Goal: Consume media (video, audio)

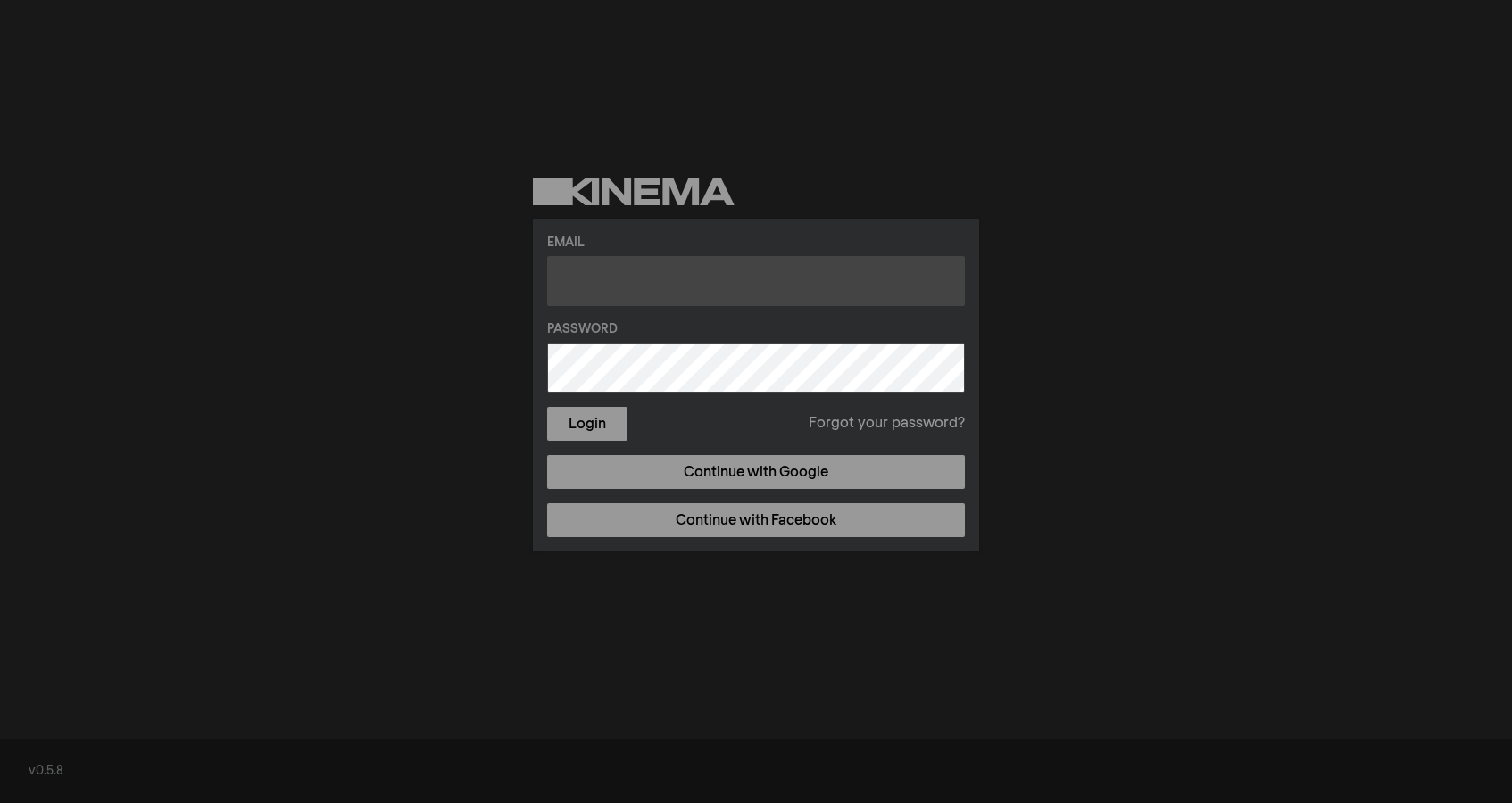
click at [623, 292] on input "text" at bounding box center [756, 281] width 417 height 50
type input "[EMAIL_ADDRESS][DOMAIN_NAME]"
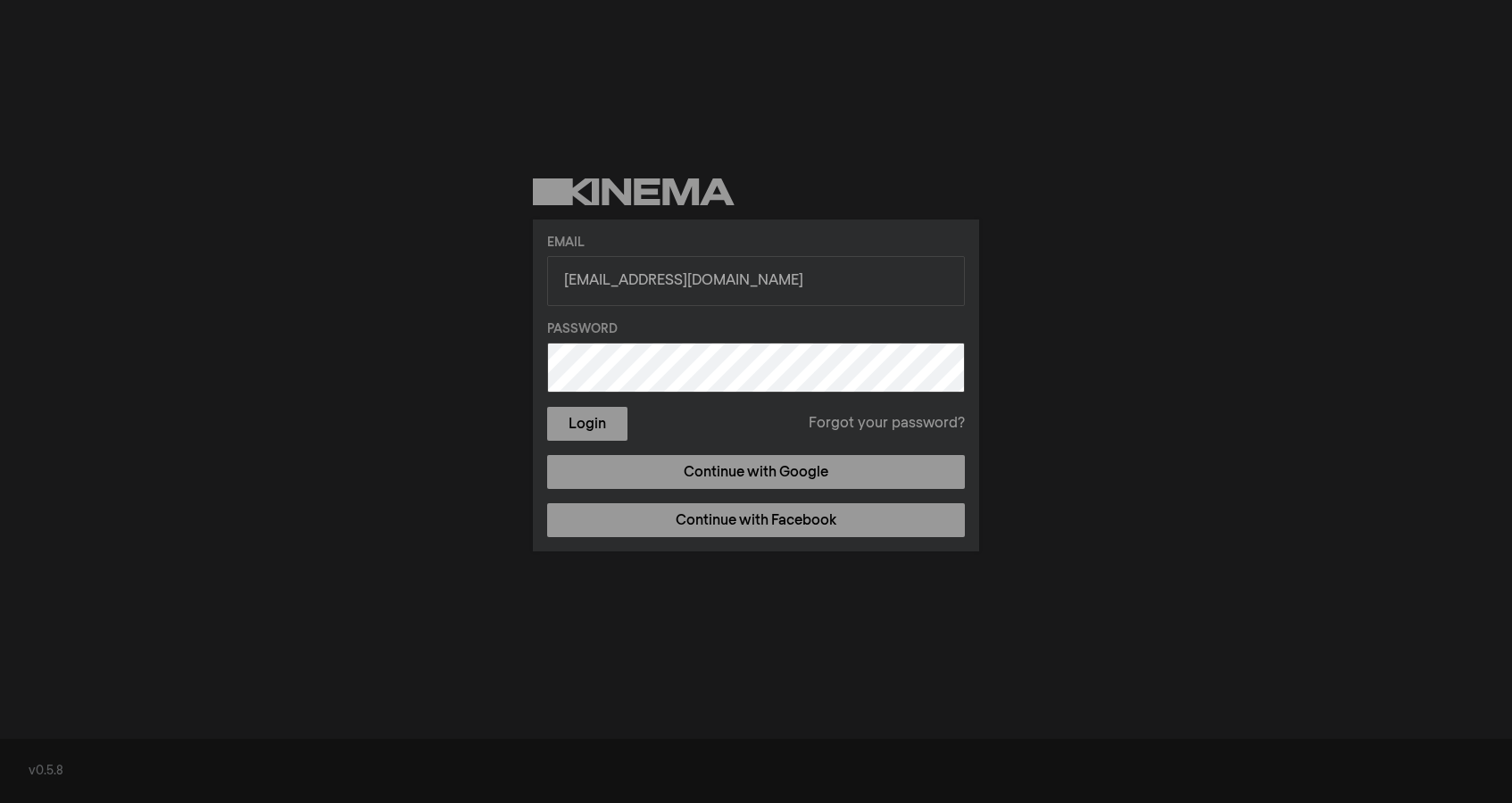
click at [547, 408] on button "Login" at bounding box center [587, 424] width 80 height 34
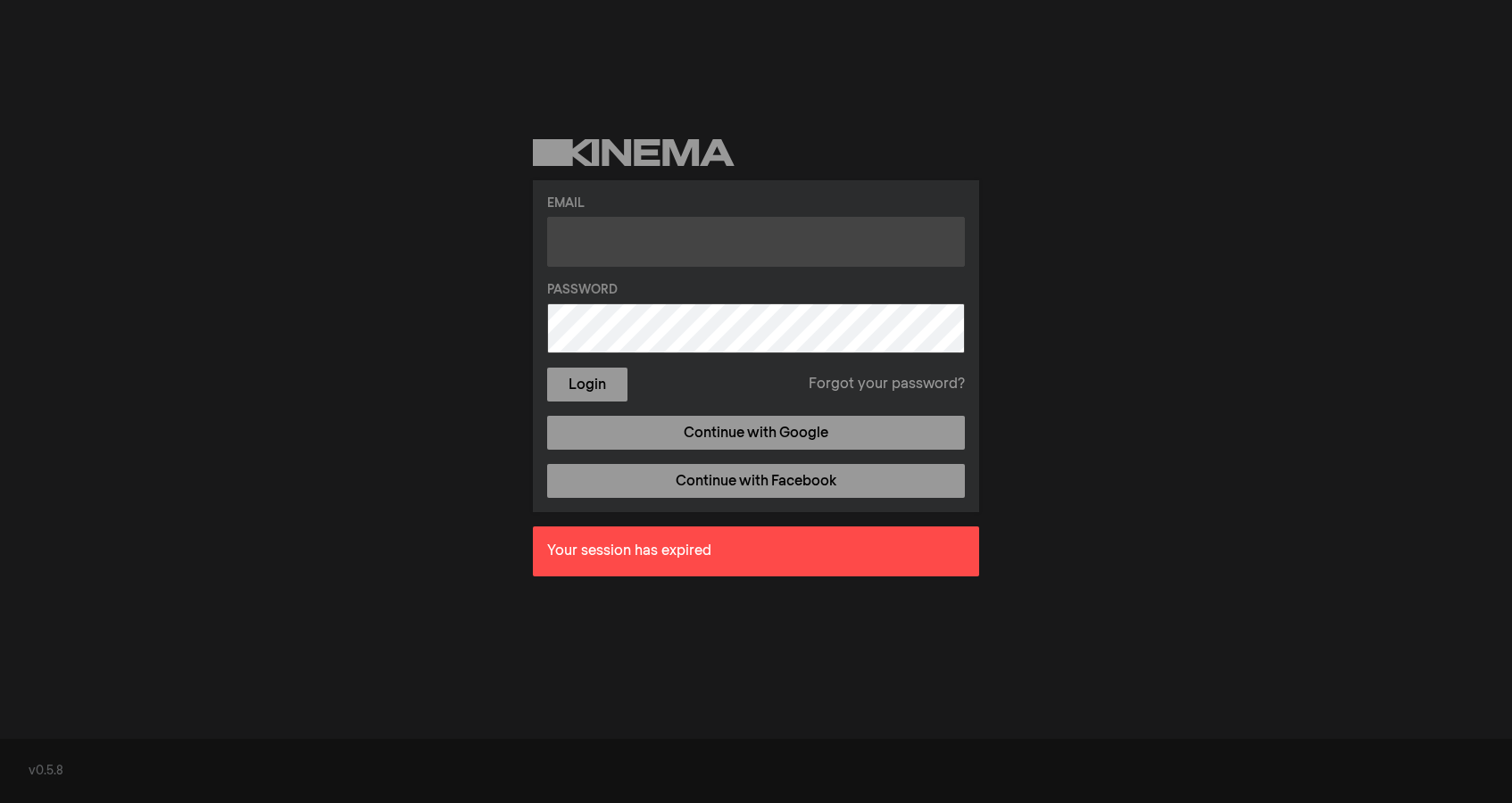
click at [610, 243] on input "text" at bounding box center [756, 242] width 417 height 50
type input "[EMAIL_ADDRESS][DOMAIN_NAME]"
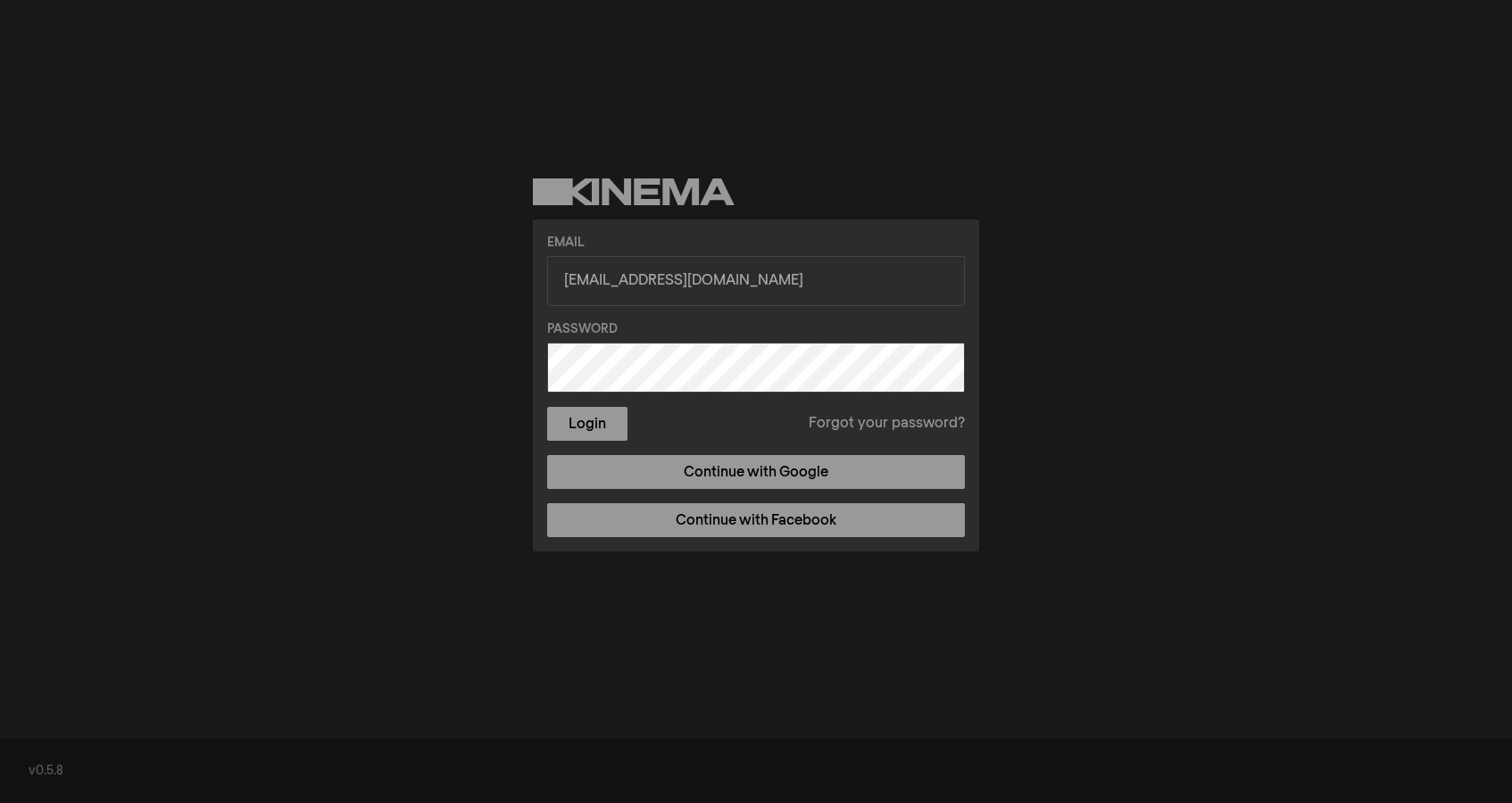
click at [547, 408] on button "Login" at bounding box center [587, 424] width 80 height 34
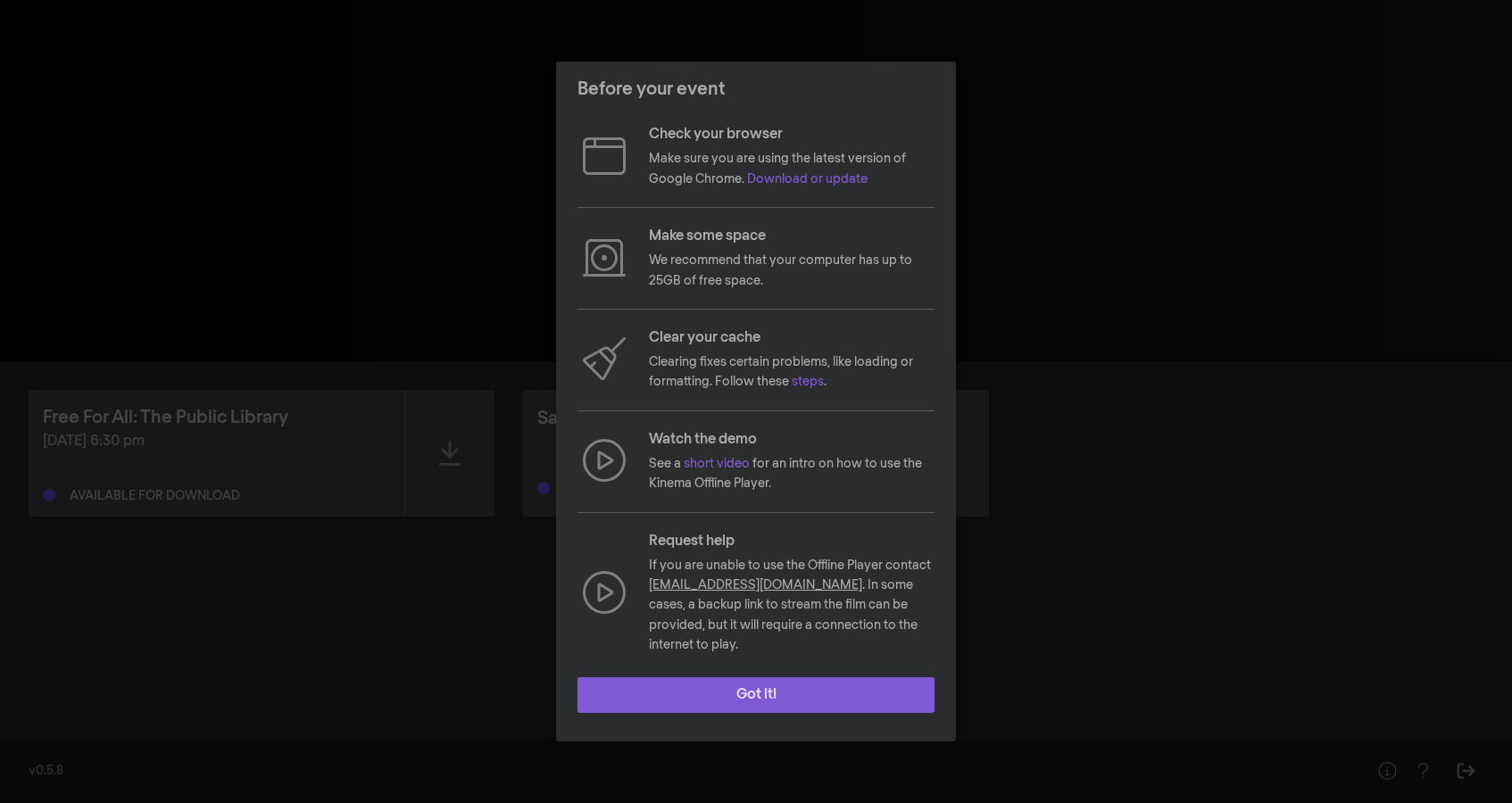
click at [741, 688] on button "Got it!" at bounding box center [756, 695] width 357 height 36
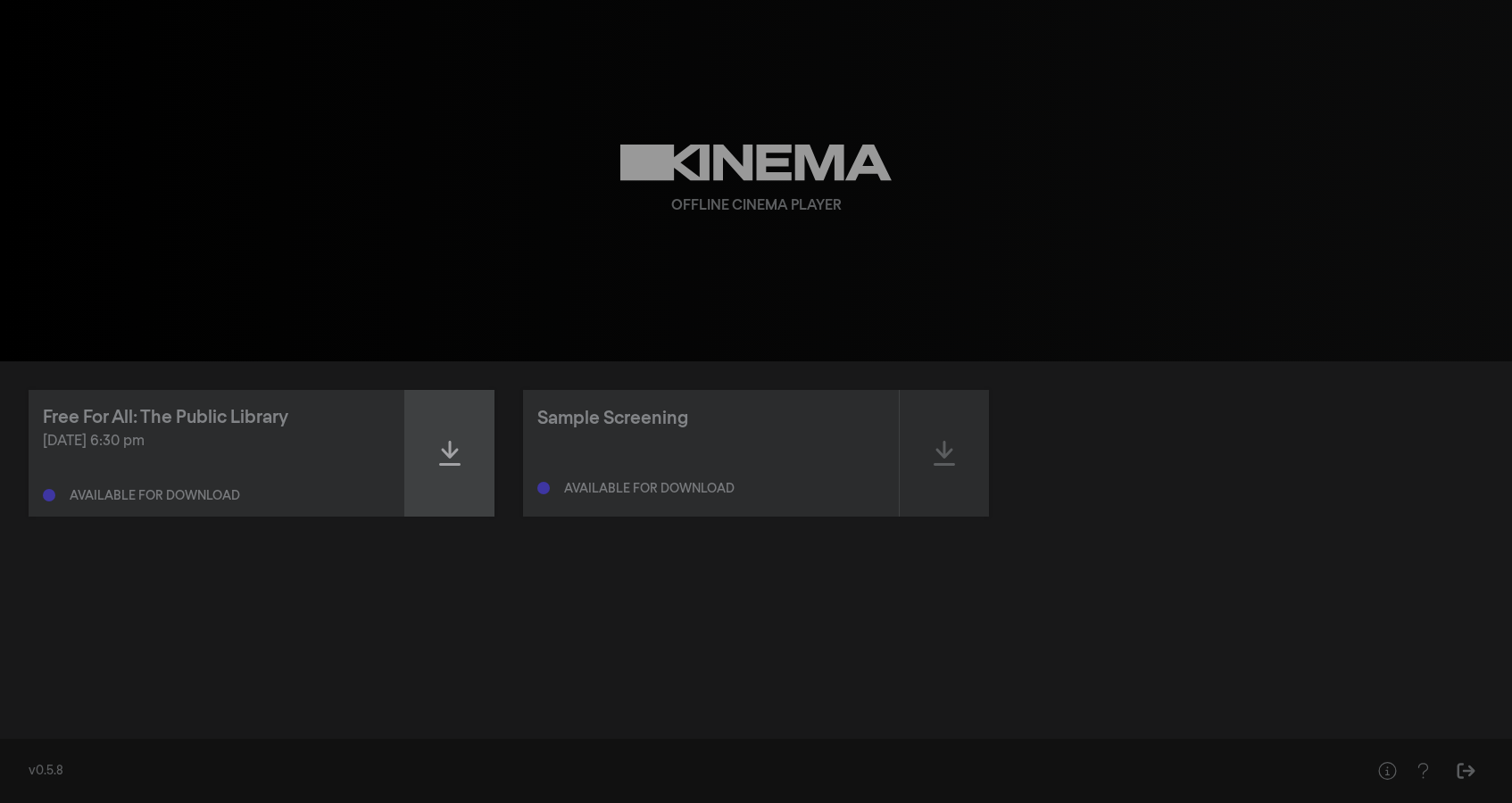
click at [452, 450] on icon at bounding box center [449, 453] width 21 height 29
click at [448, 455] on icon at bounding box center [449, 453] width 21 height 29
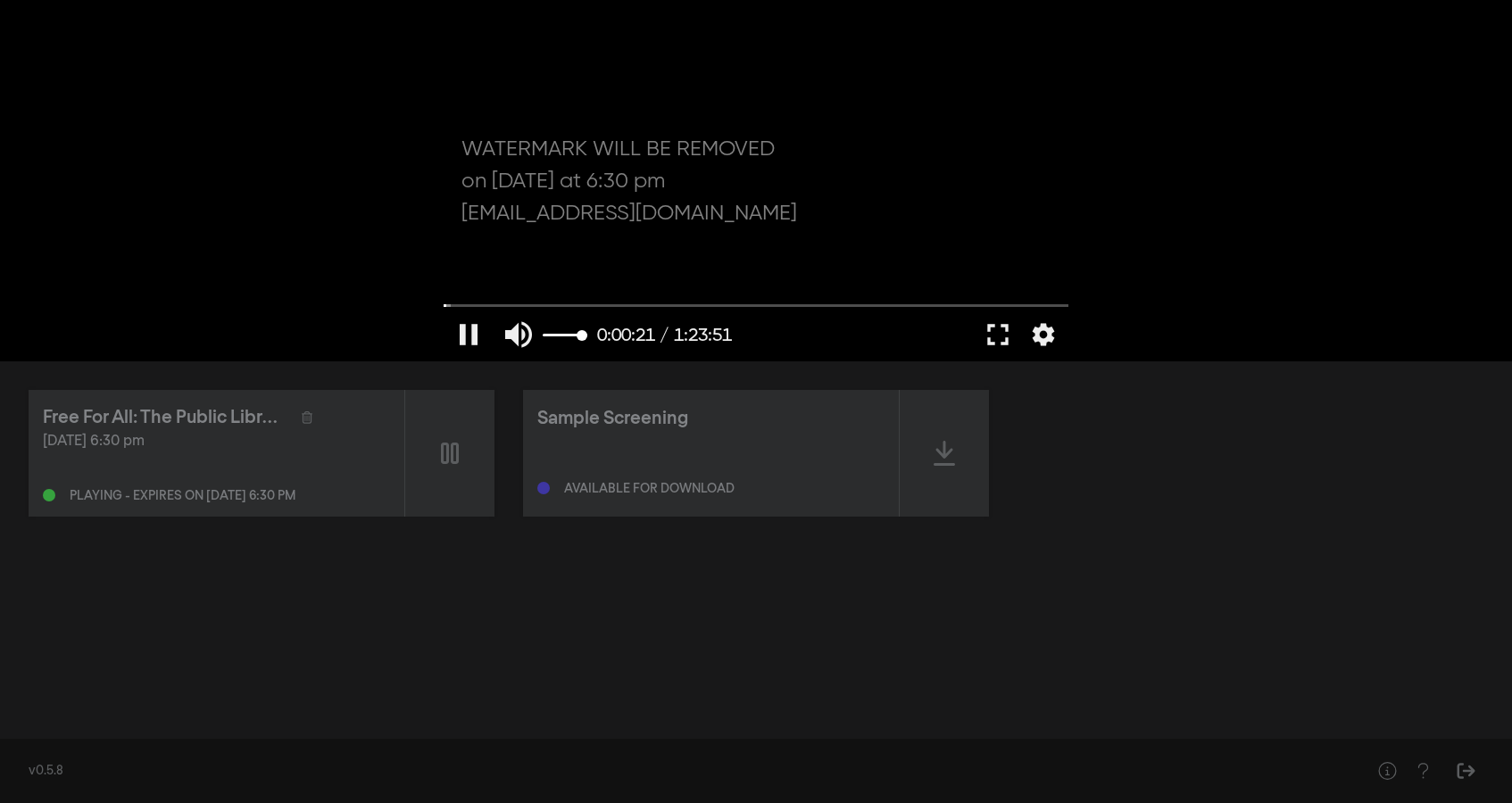
type input "22.132209"
type input "0.947368421052632"
type input "22.210791"
type input "0.973684210526316"
type input "22.248286"
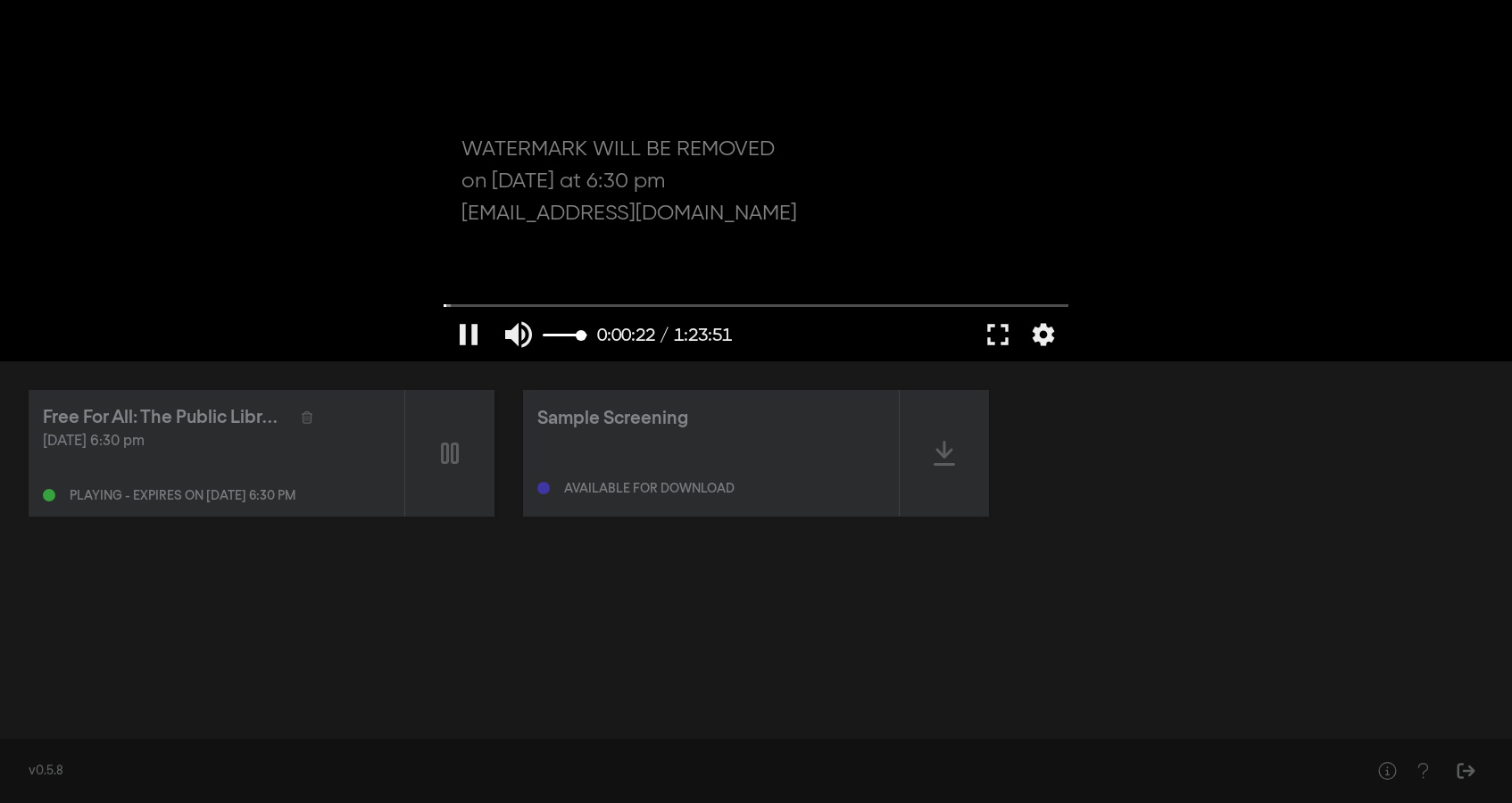
type input "1"
drag, startPoint x: 579, startPoint y: 335, endPoint x: 592, endPoint y: 337, distance: 13.2
click at [587, 337] on input "Volume" at bounding box center [564, 335] width 44 height 11
click at [547, 305] on input "Seek" at bounding box center [756, 306] width 624 height 11
click at [568, 304] on input "Seek" at bounding box center [756, 306] width 624 height 11
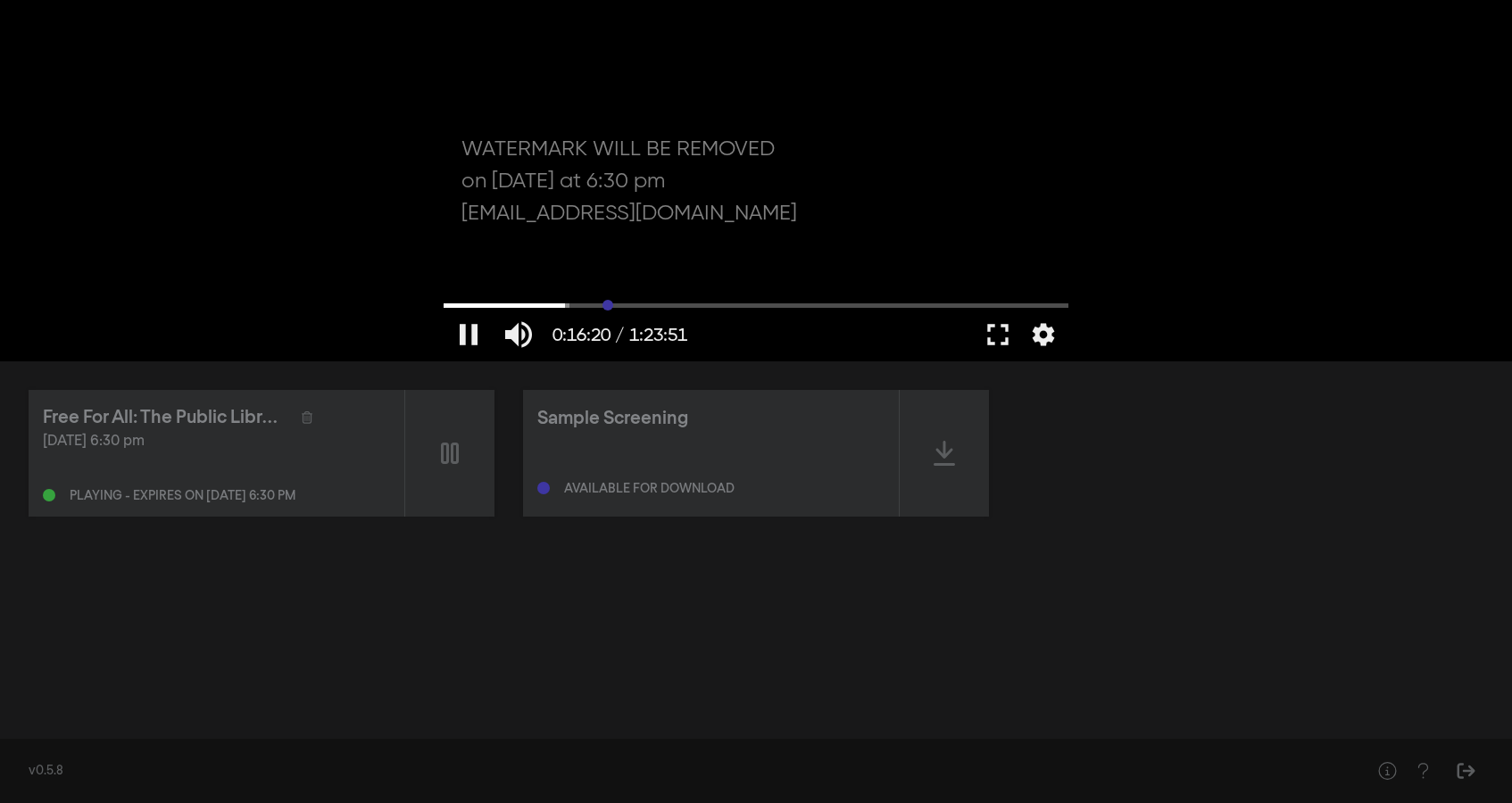
click at [608, 304] on input "Seek" at bounding box center [756, 306] width 624 height 11
click at [595, 304] on input "Seek" at bounding box center [756, 306] width 624 height 11
click at [576, 304] on input "Seek" at bounding box center [756, 306] width 624 height 11
click at [554, 304] on input "Seek" at bounding box center [756, 306] width 624 height 11
click at [565, 303] on input "Seek" at bounding box center [756, 306] width 624 height 11
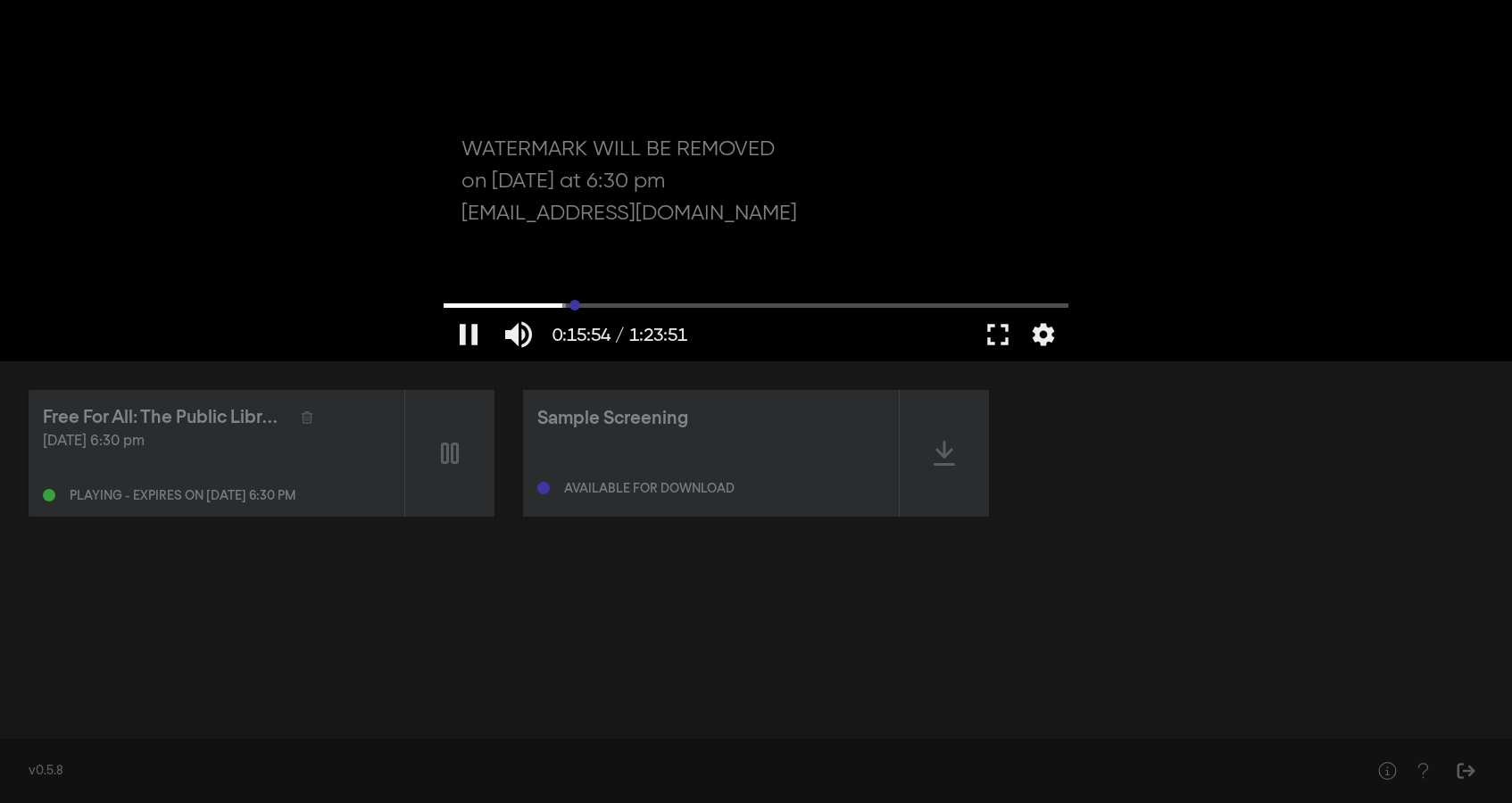
click at [575, 306] on input "Seek" at bounding box center [756, 306] width 624 height 11
click at [581, 305] on input "Seek" at bounding box center [756, 306] width 624 height 11
click at [599, 305] on input "Seek" at bounding box center [756, 306] width 624 height 11
click at [619, 305] on input "Seek" at bounding box center [756, 306] width 624 height 11
click at [635, 305] on input "Seek" at bounding box center [756, 306] width 624 height 11
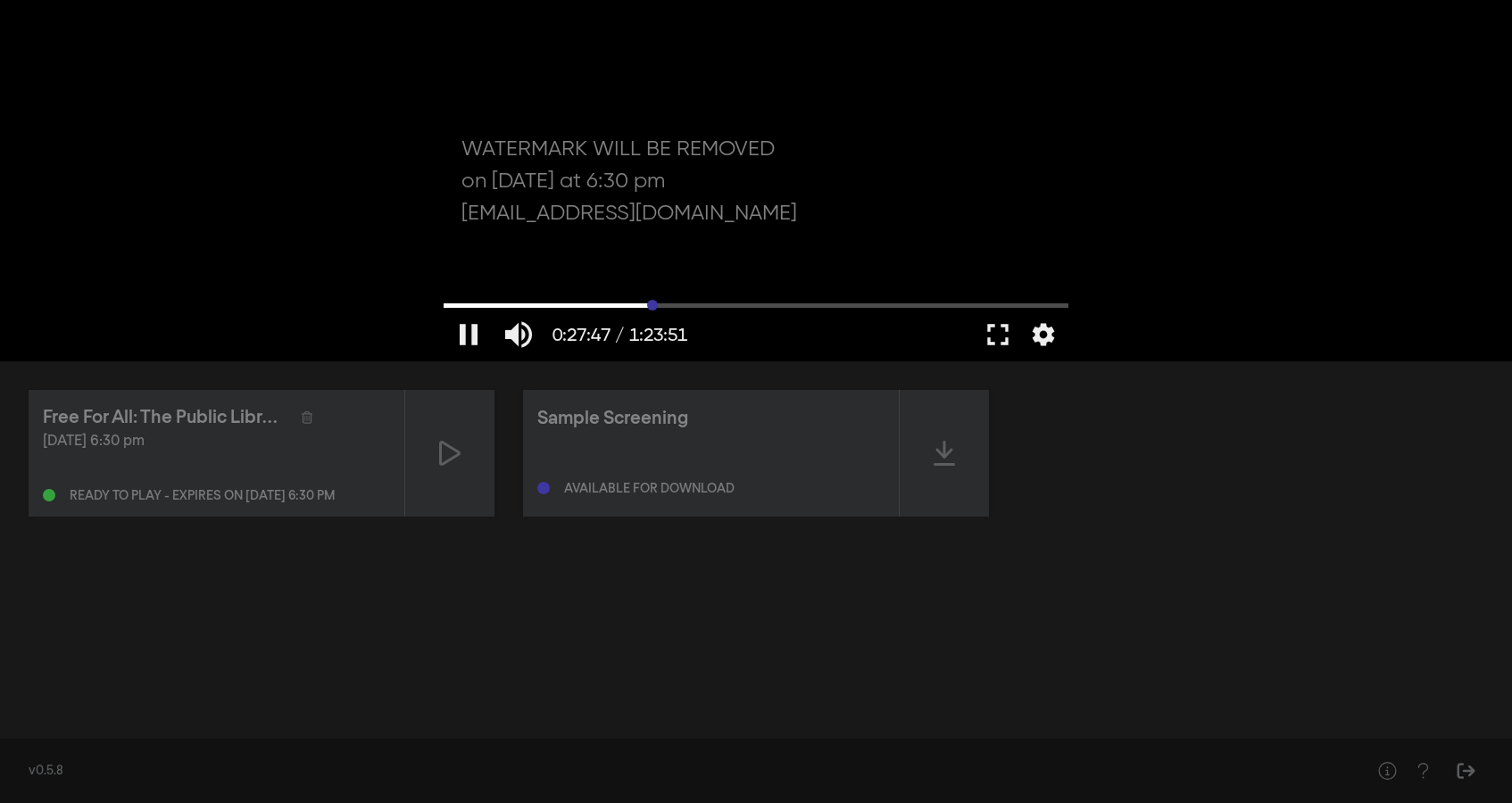
click at [652, 305] on input "Seek" at bounding box center [756, 306] width 624 height 11
click at [664, 305] on input "Seek" at bounding box center [756, 306] width 624 height 11
click at [680, 305] on input "Seek" at bounding box center [756, 306] width 624 height 11
click at [700, 304] on input "Seek" at bounding box center [756, 306] width 624 height 11
click at [732, 304] on input "Seek" at bounding box center [756, 306] width 624 height 11
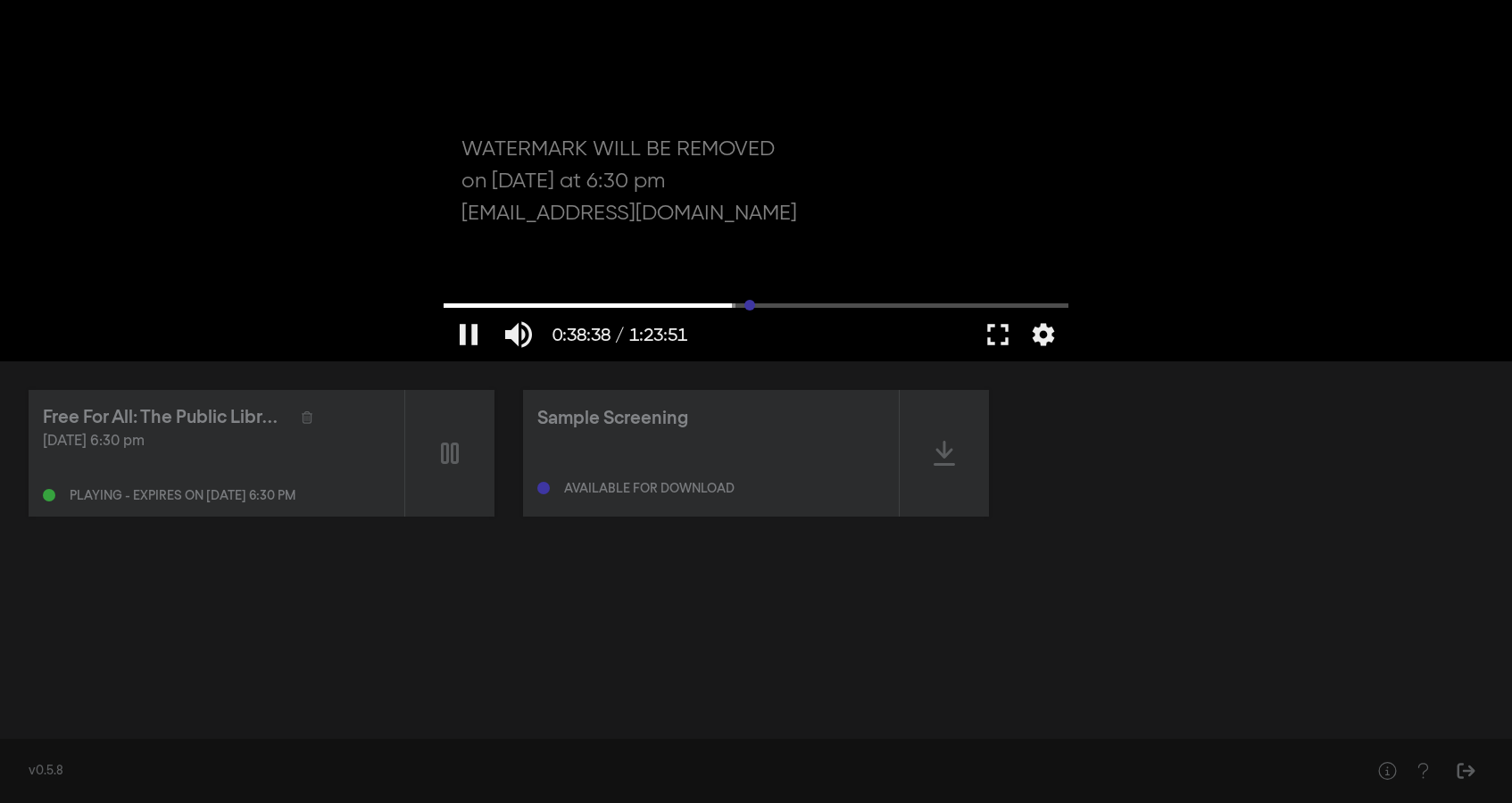
click at [750, 305] on input "Seek" at bounding box center [756, 306] width 624 height 11
click at [770, 304] on input "Seek" at bounding box center [756, 306] width 624 height 11
click at [796, 304] on input "Seek" at bounding box center [756, 306] width 624 height 11
click at [816, 304] on input "Seek" at bounding box center [756, 306] width 624 height 11
click at [821, 303] on input "Seek" at bounding box center [756, 306] width 624 height 11
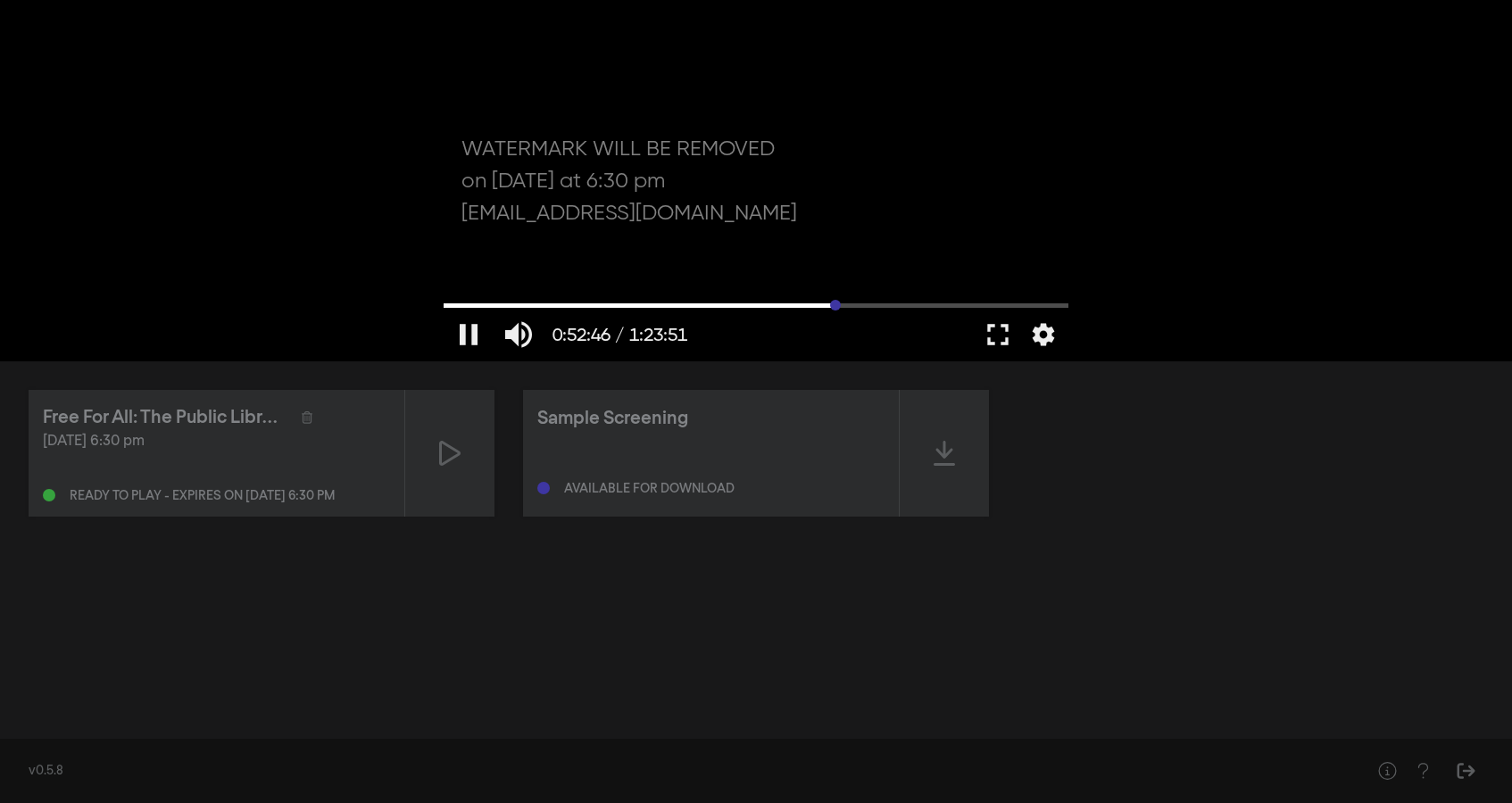
click at [835, 304] on input "Seek" at bounding box center [756, 306] width 624 height 11
click at [883, 306] on input "Seek" at bounding box center [756, 306] width 624 height 11
click at [901, 305] on input "Seek" at bounding box center [756, 306] width 624 height 11
click at [921, 305] on input "Seek" at bounding box center [756, 306] width 624 height 11
click at [945, 306] on input "Seek" at bounding box center [756, 306] width 624 height 11
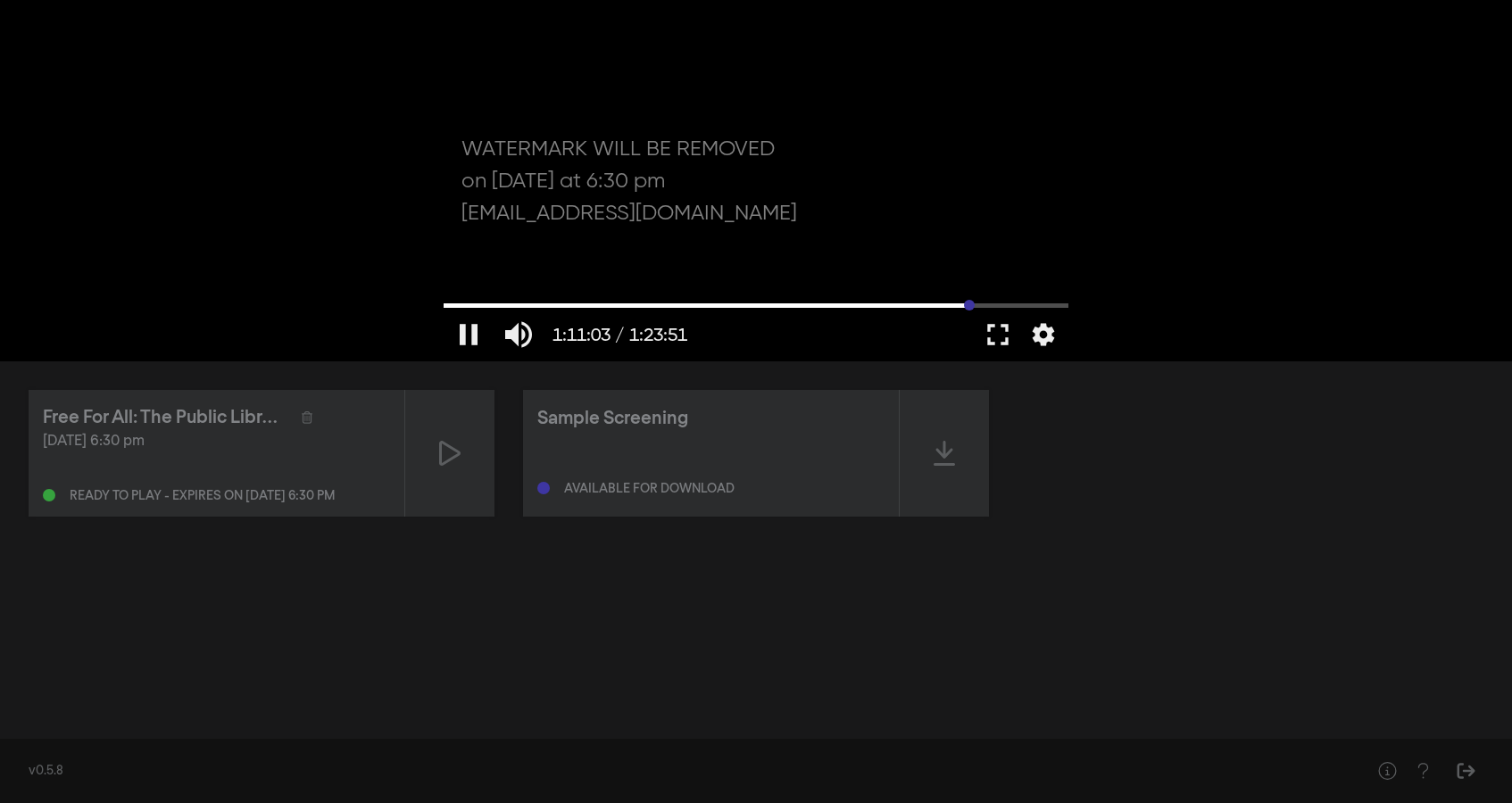
click at [969, 306] on input "Seek" at bounding box center [756, 306] width 624 height 11
click at [986, 305] on input "Seek" at bounding box center [756, 306] width 624 height 11
click at [1002, 305] on input "Seek" at bounding box center [756, 306] width 624 height 11
click at [1019, 305] on input "Seek" at bounding box center [756, 306] width 624 height 11
click at [1034, 305] on input "Seek" at bounding box center [756, 306] width 624 height 11
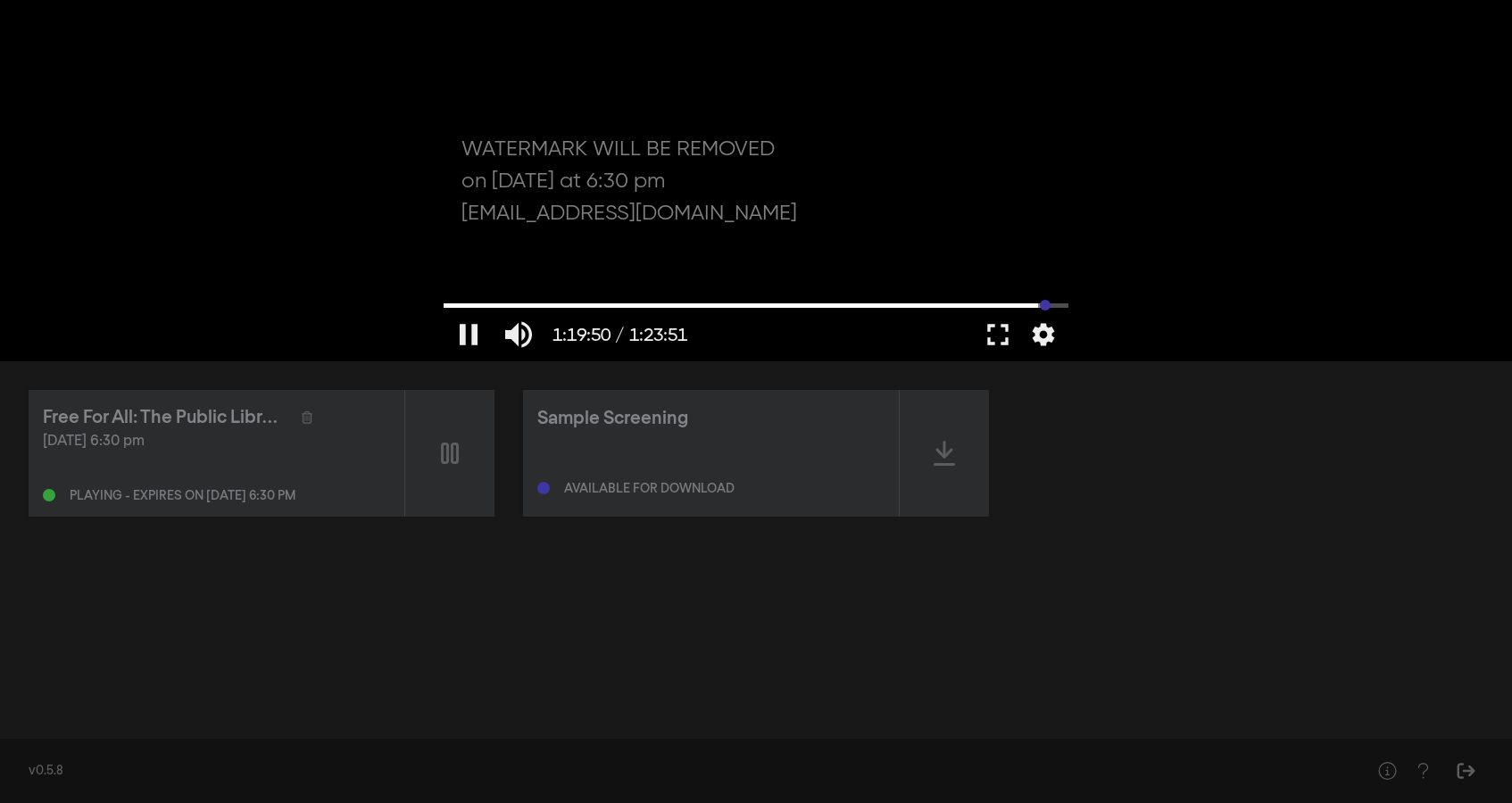
click at [1045, 305] on input "Seek" at bounding box center [756, 306] width 624 height 11
click at [1052, 305] on input "Seek" at bounding box center [756, 306] width 624 height 11
click at [1060, 304] on input "Seek" at bounding box center [756, 306] width 624 height 11
click at [1056, 304] on input "Seek" at bounding box center [756, 306] width 624 height 11
click at [1051, 304] on input "Seek" at bounding box center [756, 306] width 624 height 11
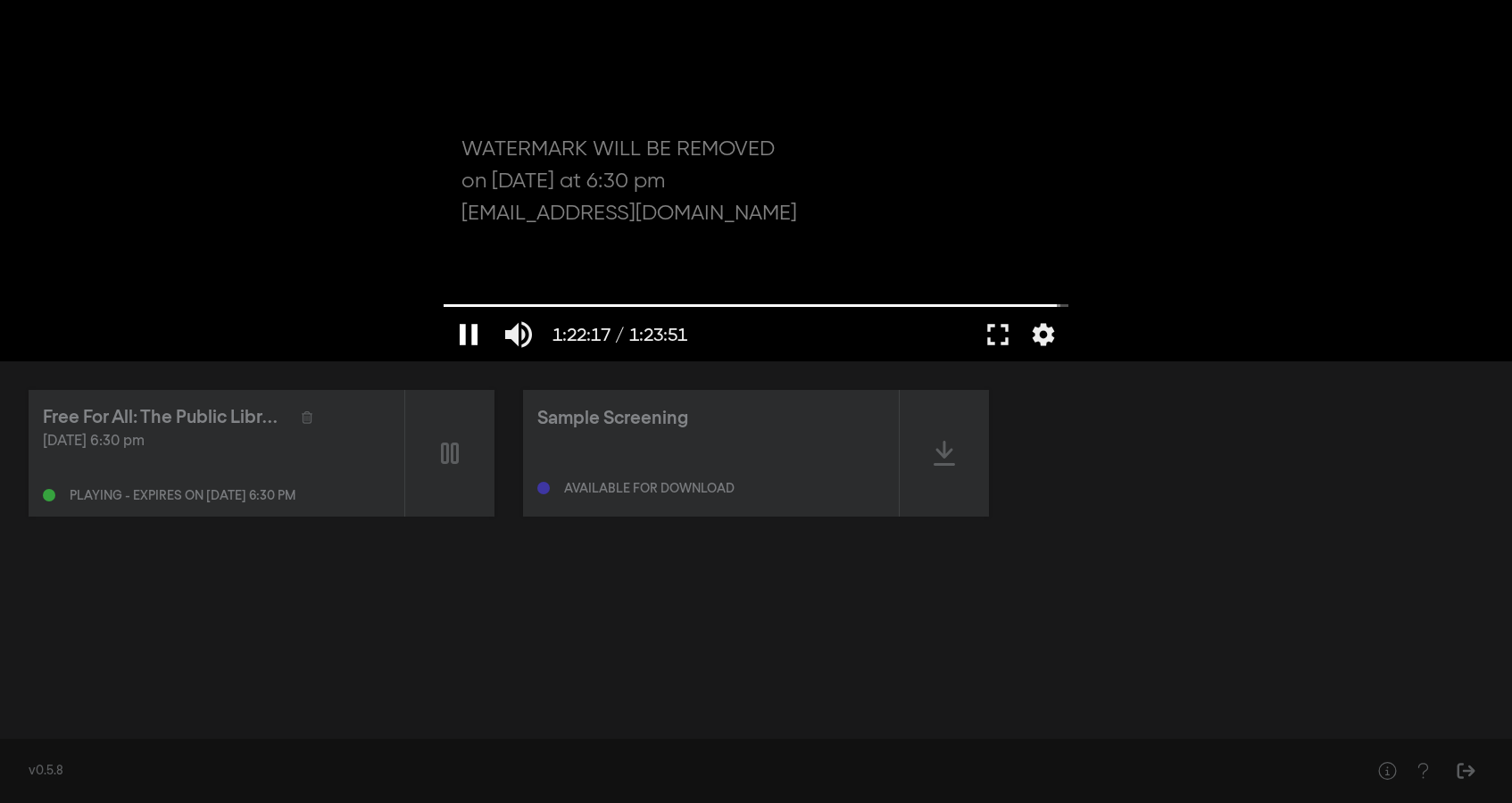
click at [475, 338] on button "pause" at bounding box center [468, 335] width 50 height 54
click at [940, 446] on icon at bounding box center [944, 453] width 21 height 29
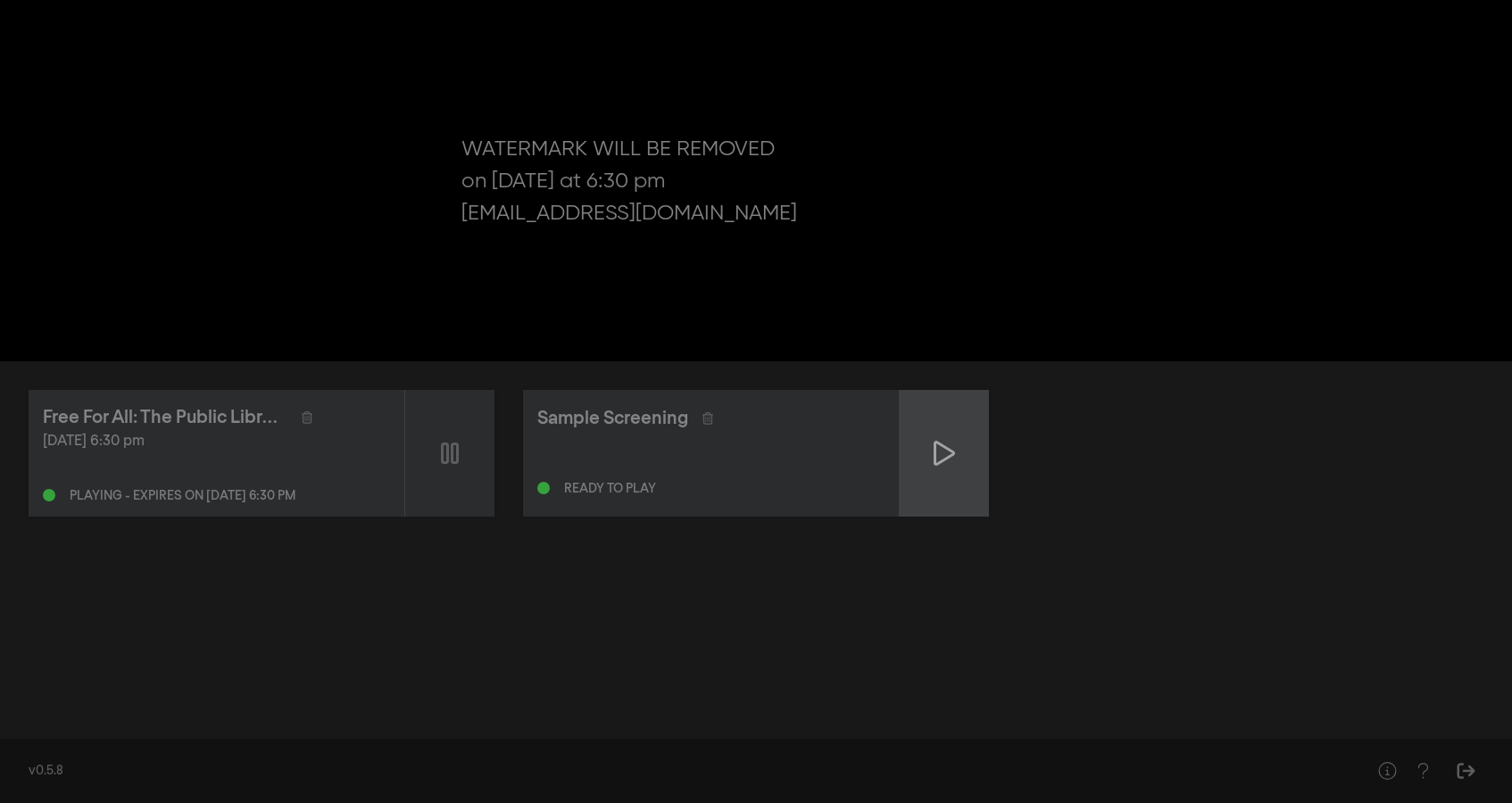
click at [953, 457] on icon at bounding box center [944, 453] width 21 height 29
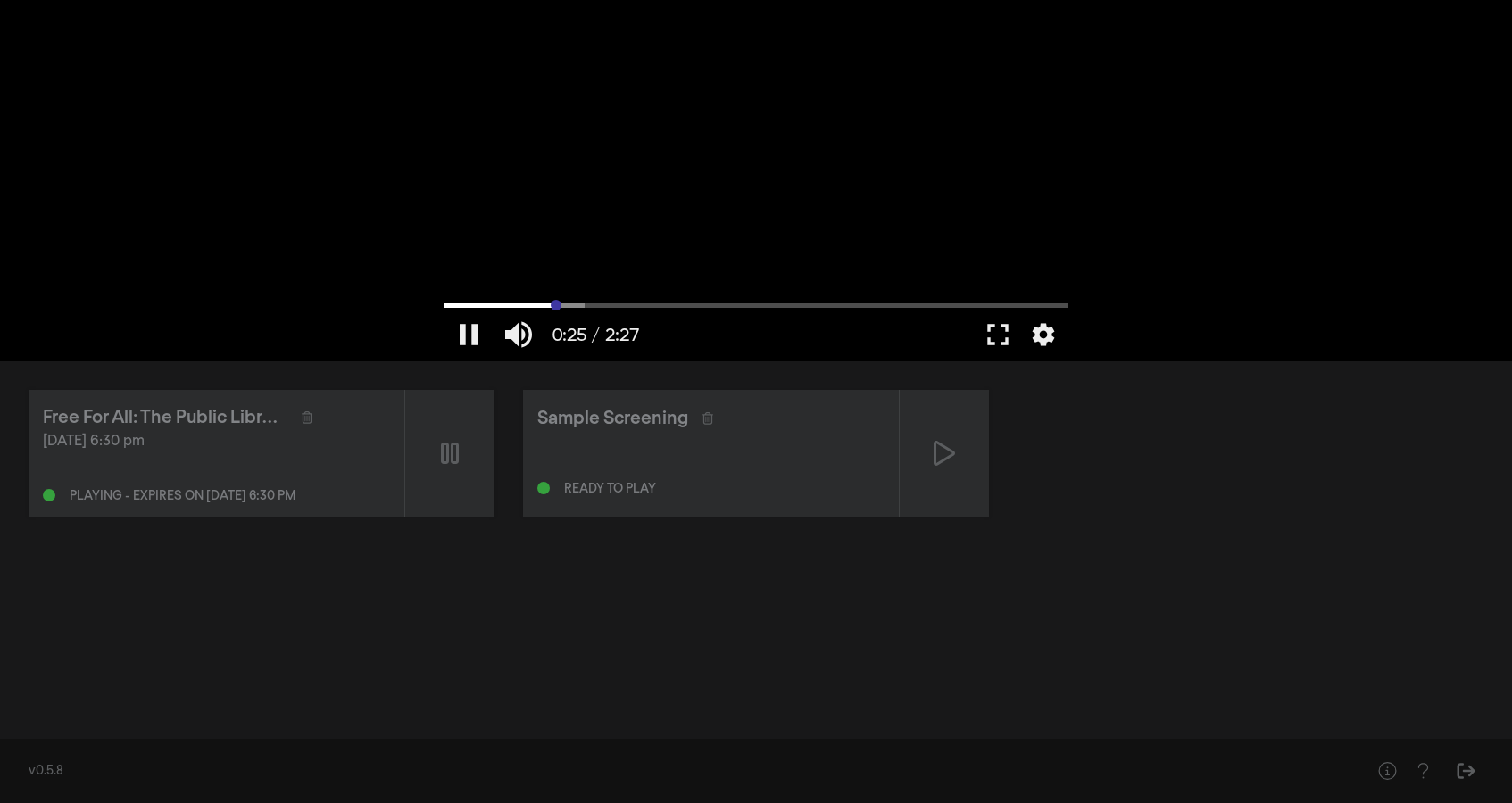
click at [556, 305] on input "Seek" at bounding box center [756, 306] width 624 height 11
click at [536, 303] on input "Seek" at bounding box center [756, 306] width 624 height 11
click at [522, 303] on input "Seek" at bounding box center [756, 306] width 624 height 11
click at [499, 303] on input "Seek" at bounding box center [756, 306] width 624 height 11
click at [466, 302] on input "Seek" at bounding box center [756, 306] width 624 height 11
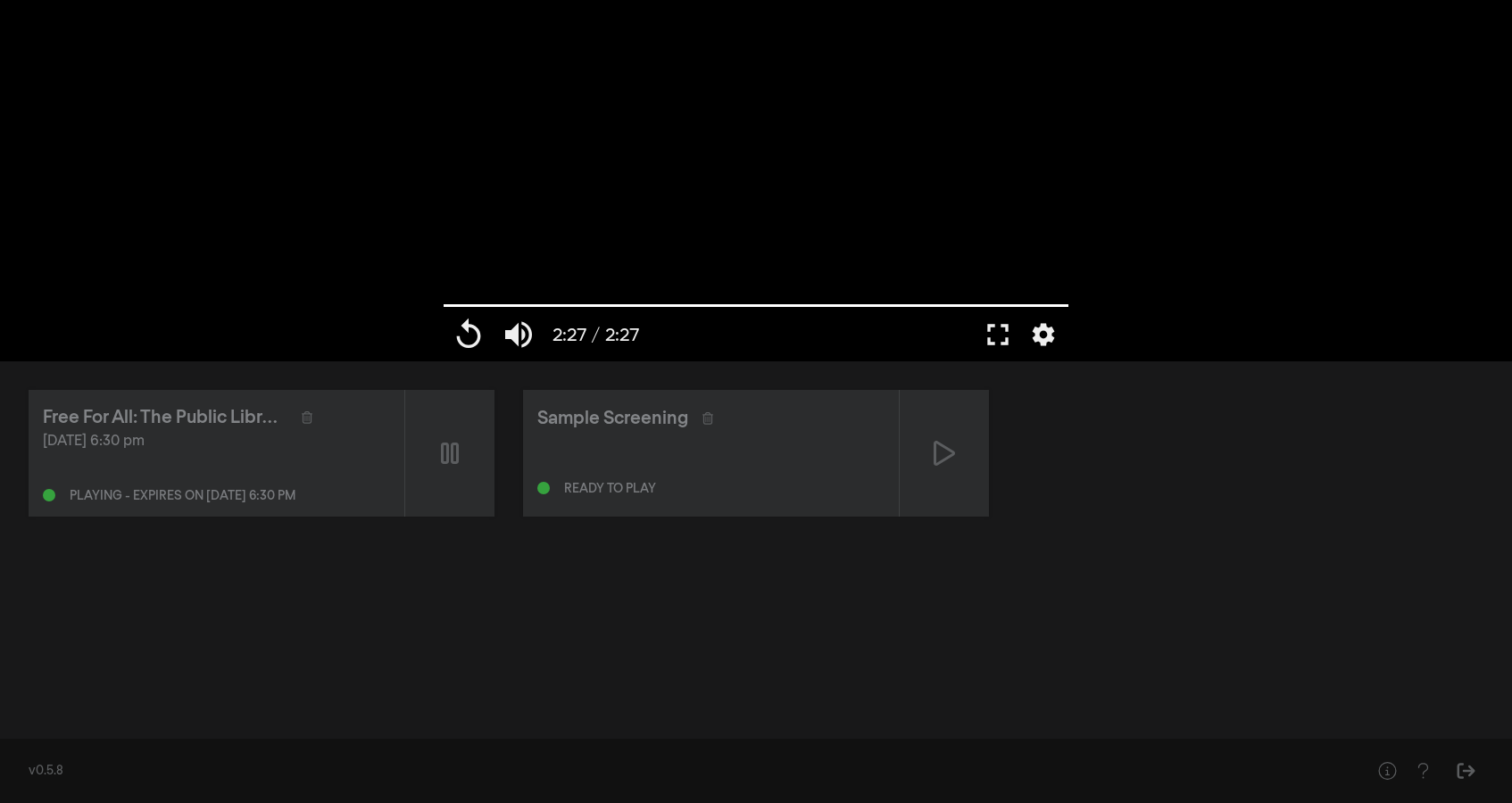
type input "147.146"
